Goal: Check status: Check status

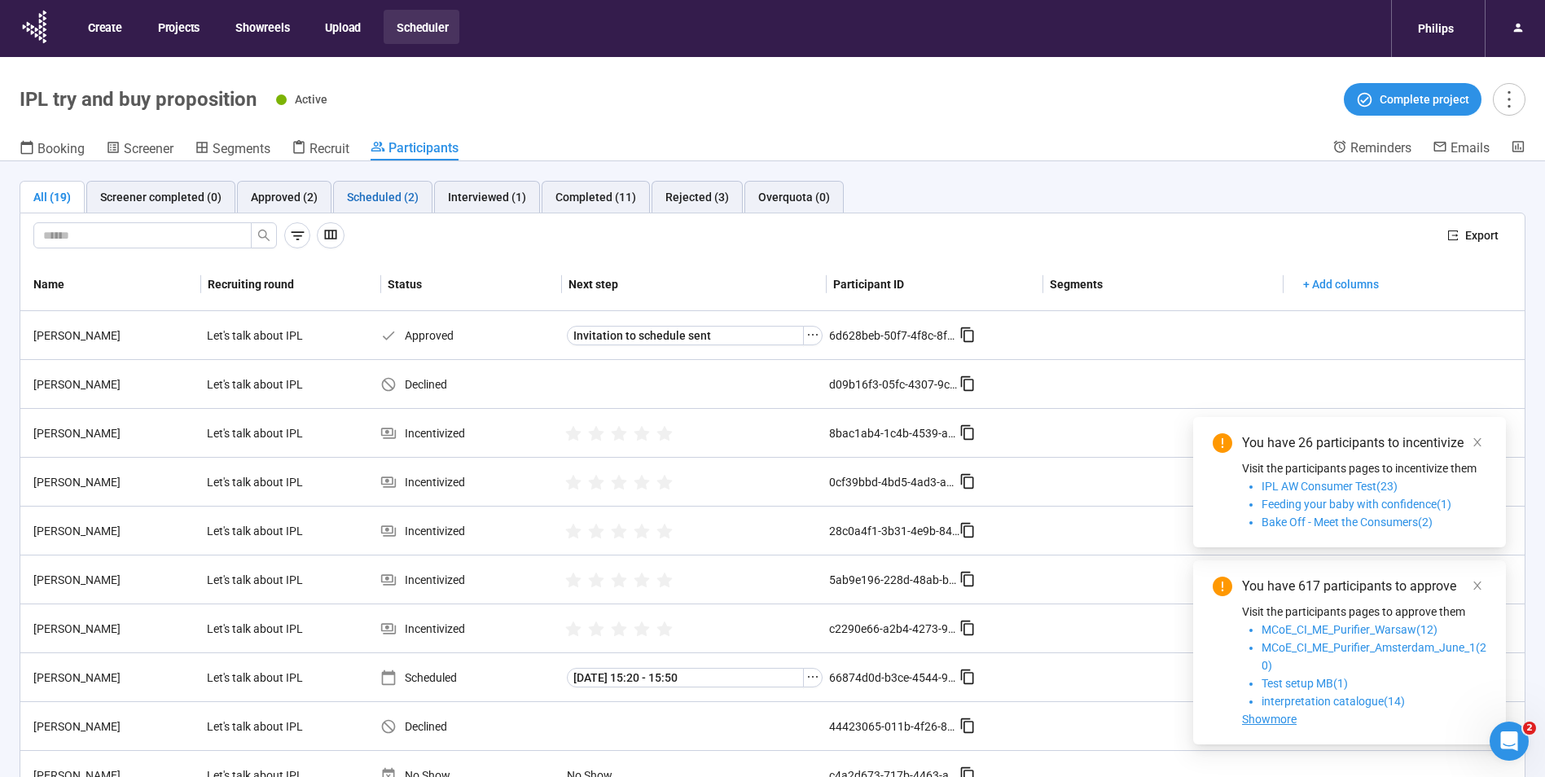
click at [379, 205] on div "Scheduled (2)" at bounding box center [383, 197] width 72 height 18
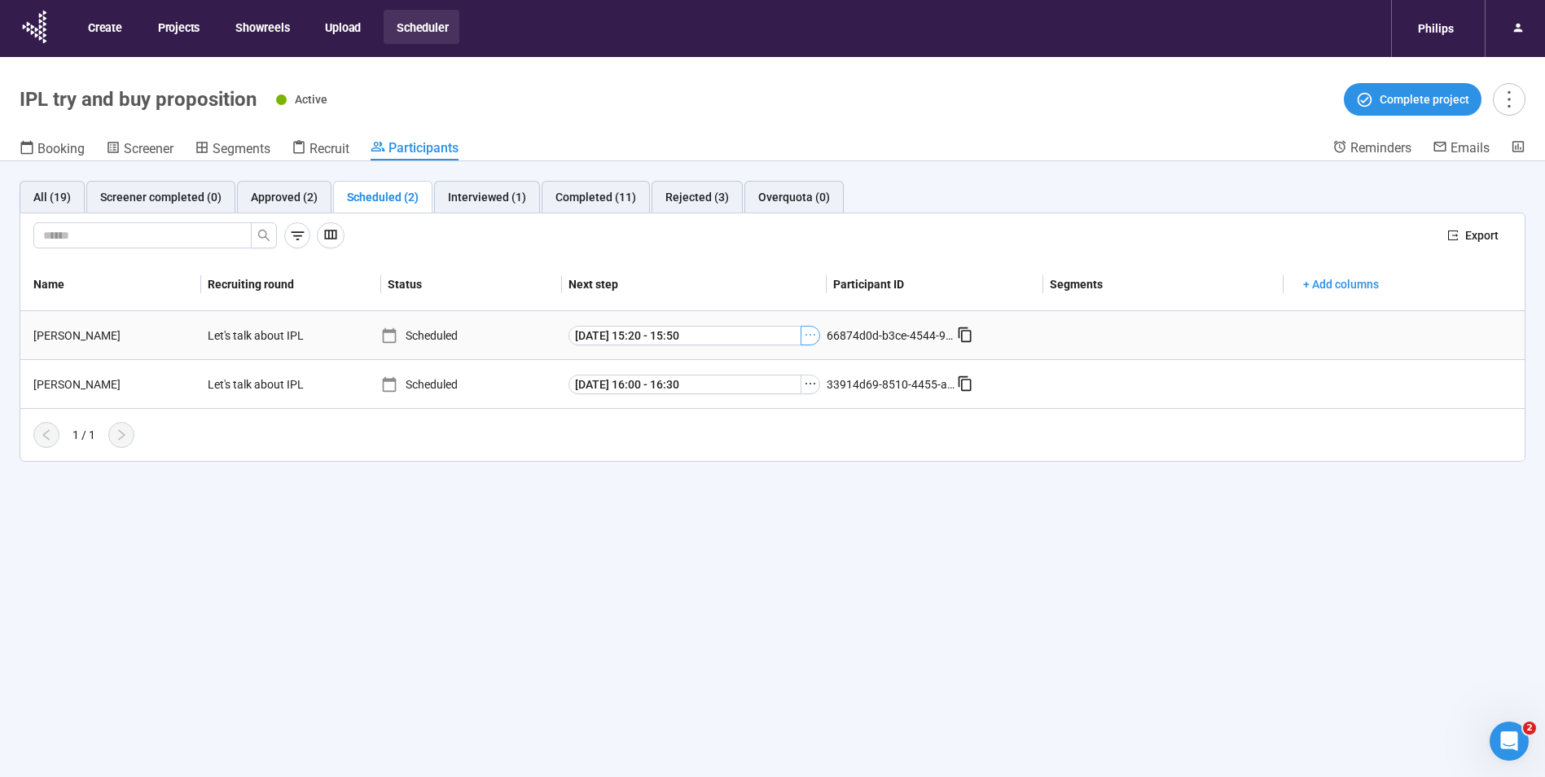
click at [809, 340] on icon "ellipsis" at bounding box center [810, 334] width 13 height 13
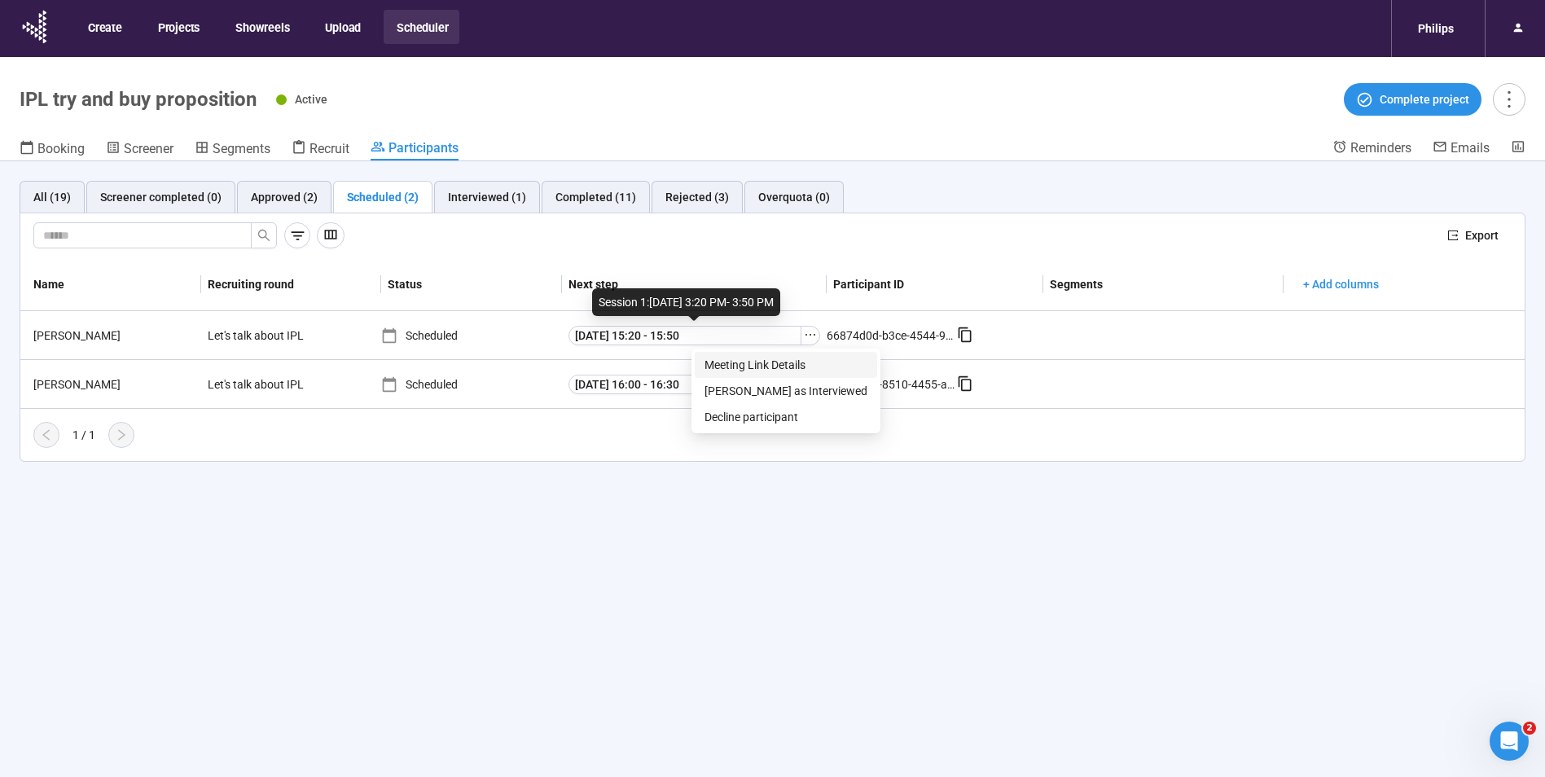
click at [766, 366] on span "Meeting Link Details" at bounding box center [785, 365] width 163 height 18
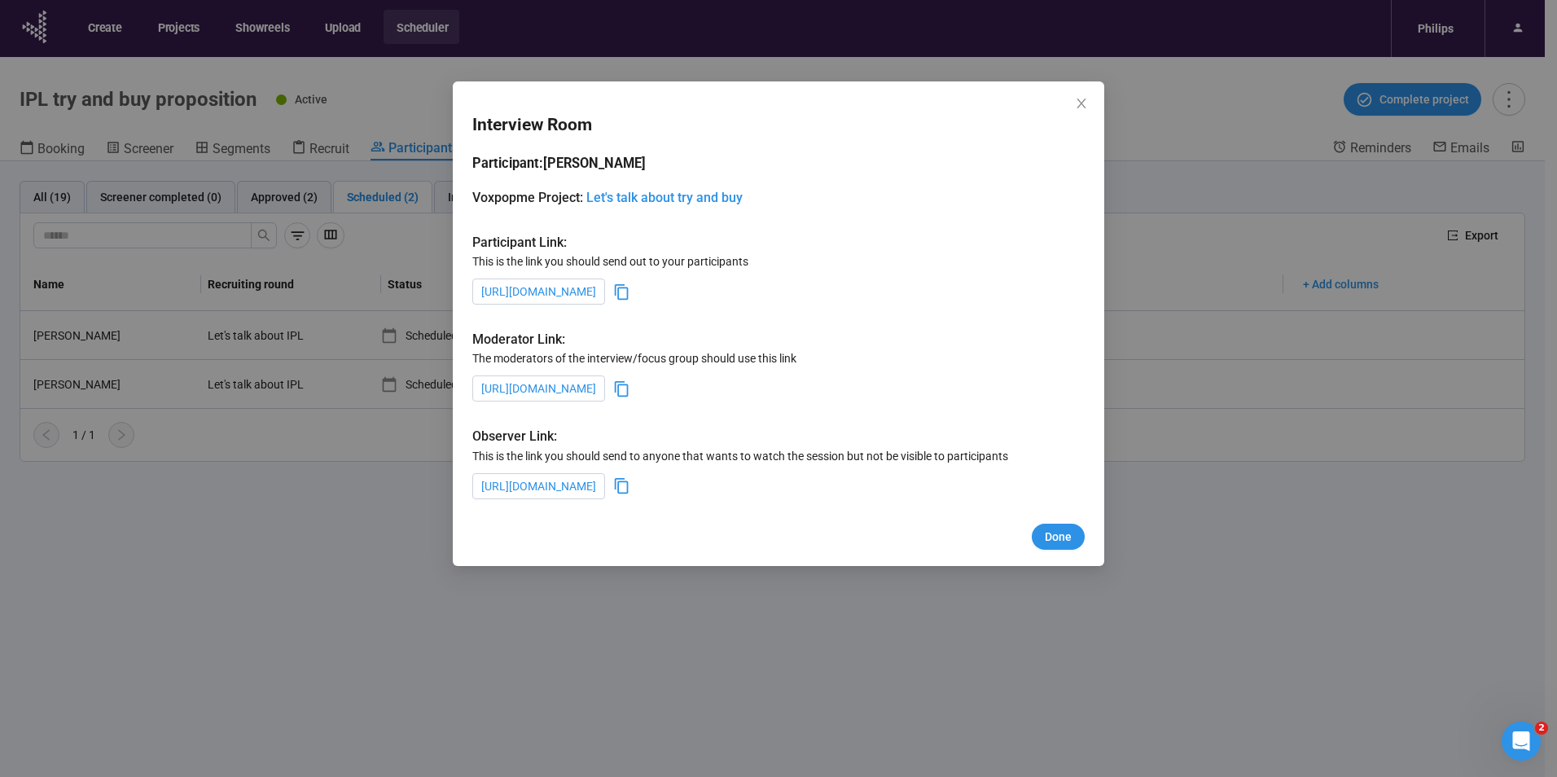
click at [630, 293] on icon at bounding box center [621, 291] width 17 height 17
click at [630, 390] on icon at bounding box center [621, 388] width 17 height 17
drag, startPoint x: 1084, startPoint y: 106, endPoint x: 1046, endPoint y: 124, distance: 41.5
click at [1084, 106] on icon "close" at bounding box center [1080, 104] width 9 height 10
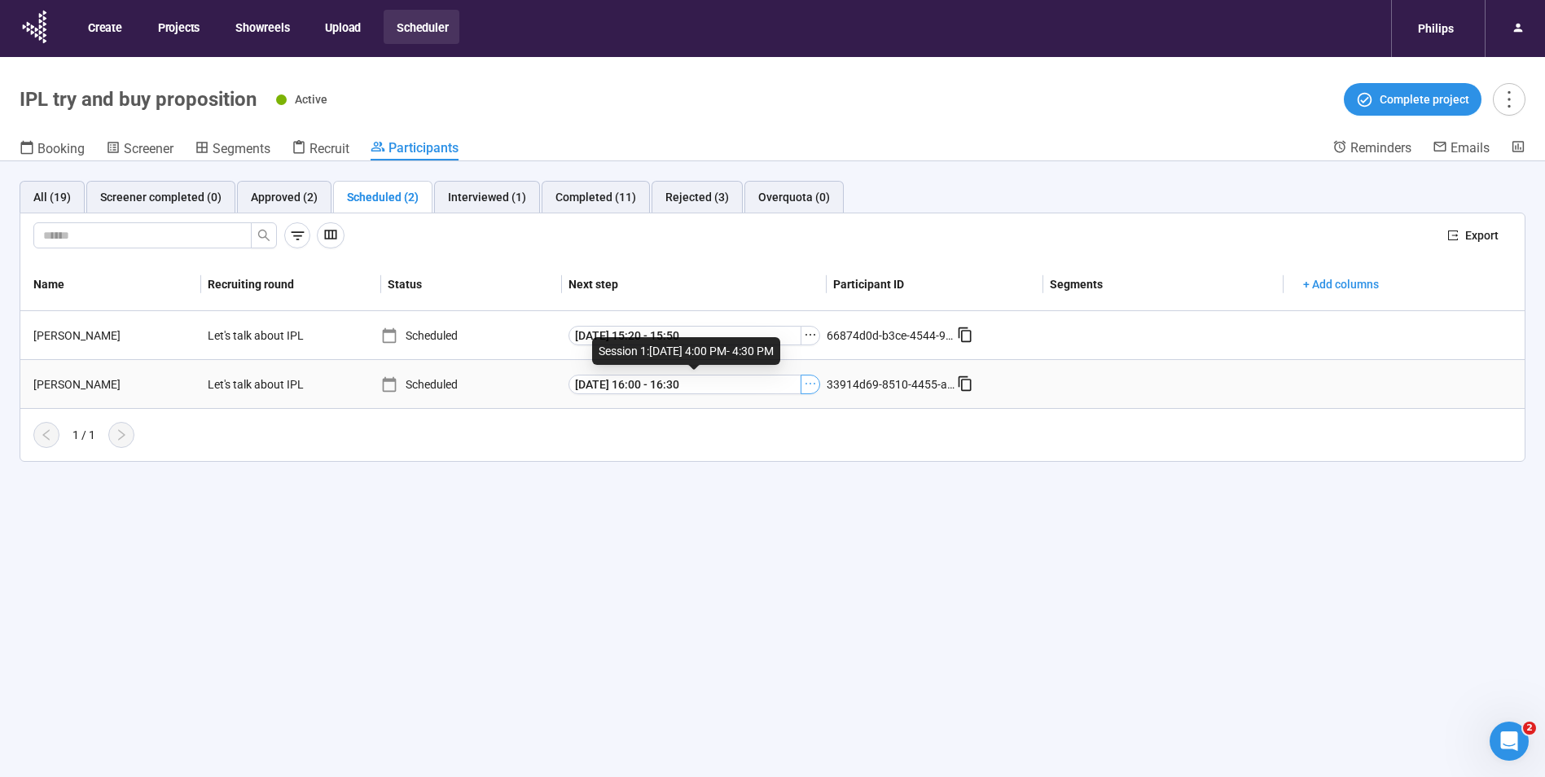
click at [812, 379] on icon "ellipsis" at bounding box center [810, 383] width 13 height 13
click at [794, 407] on span "Meeting Link Details" at bounding box center [785, 414] width 163 height 18
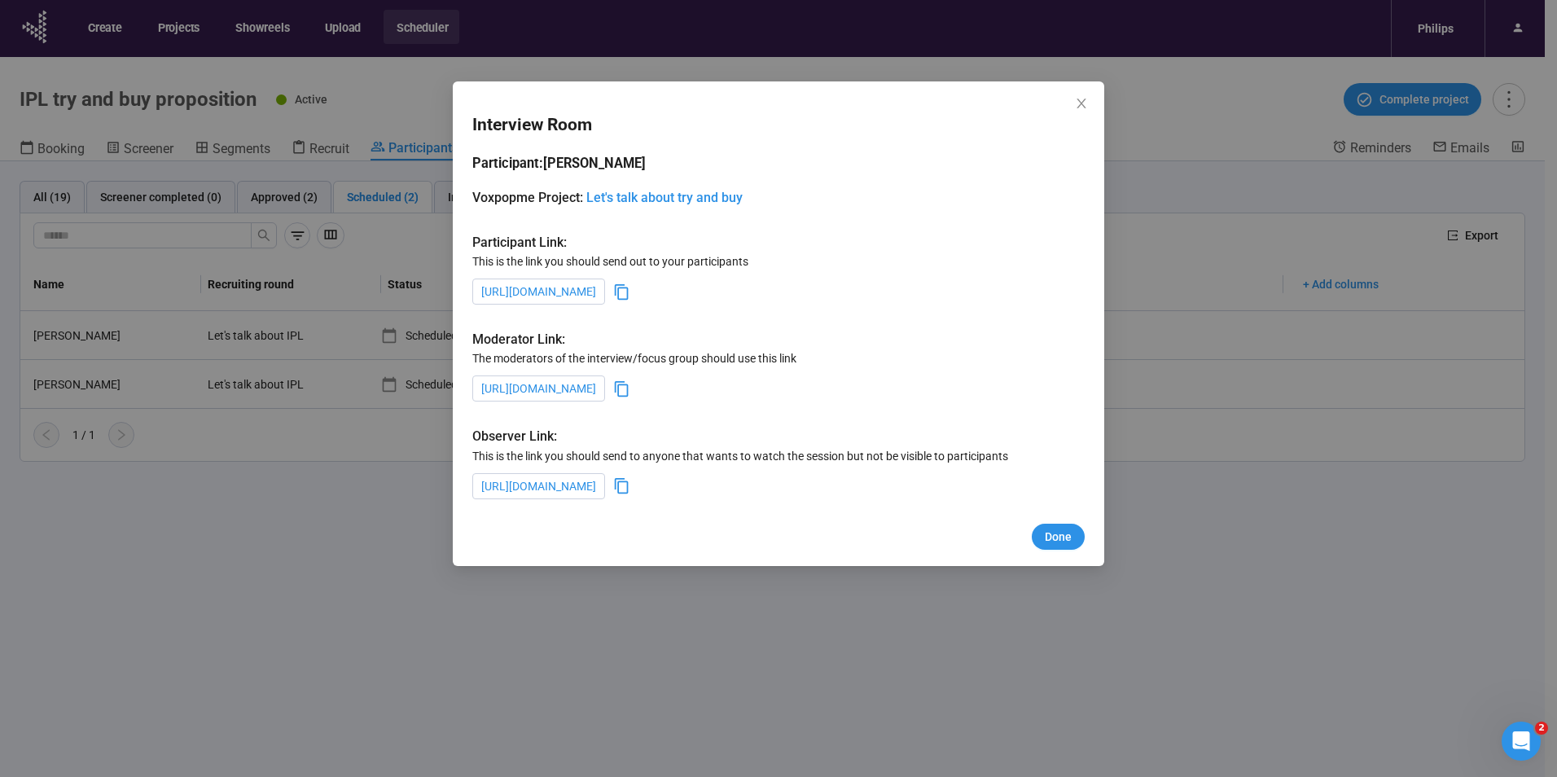
click at [630, 293] on icon at bounding box center [621, 291] width 17 height 17
click at [1067, 540] on span "Done" at bounding box center [1058, 537] width 27 height 18
